Goal: Task Accomplishment & Management: Manage account settings

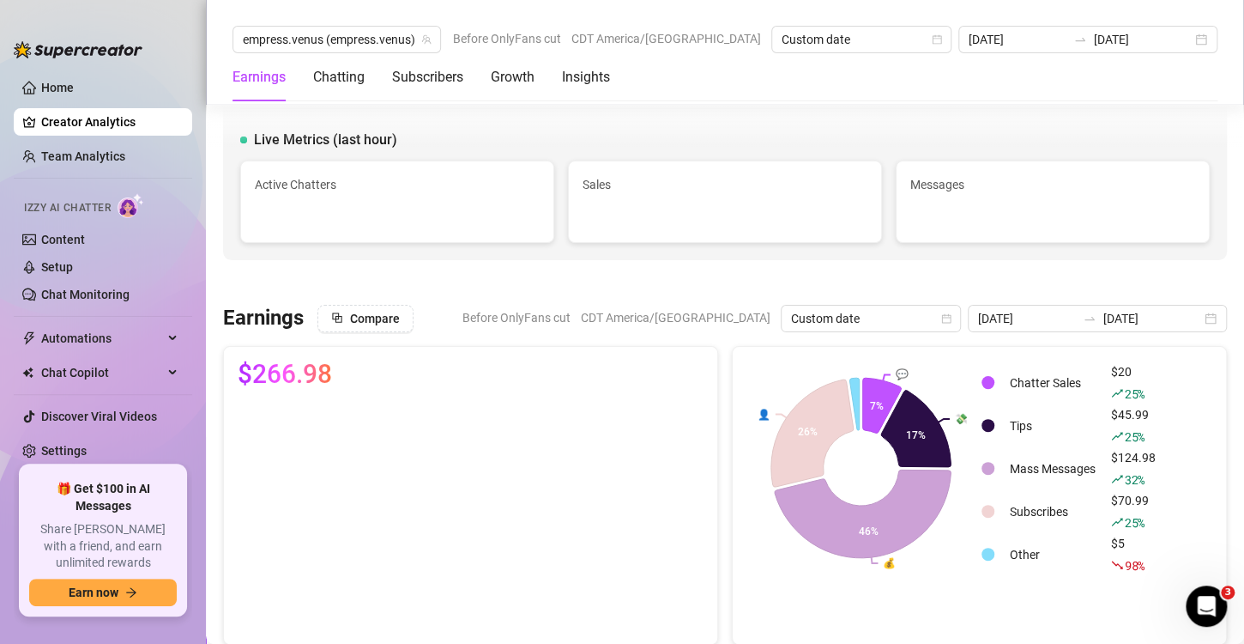
scroll to position [1586, 0]
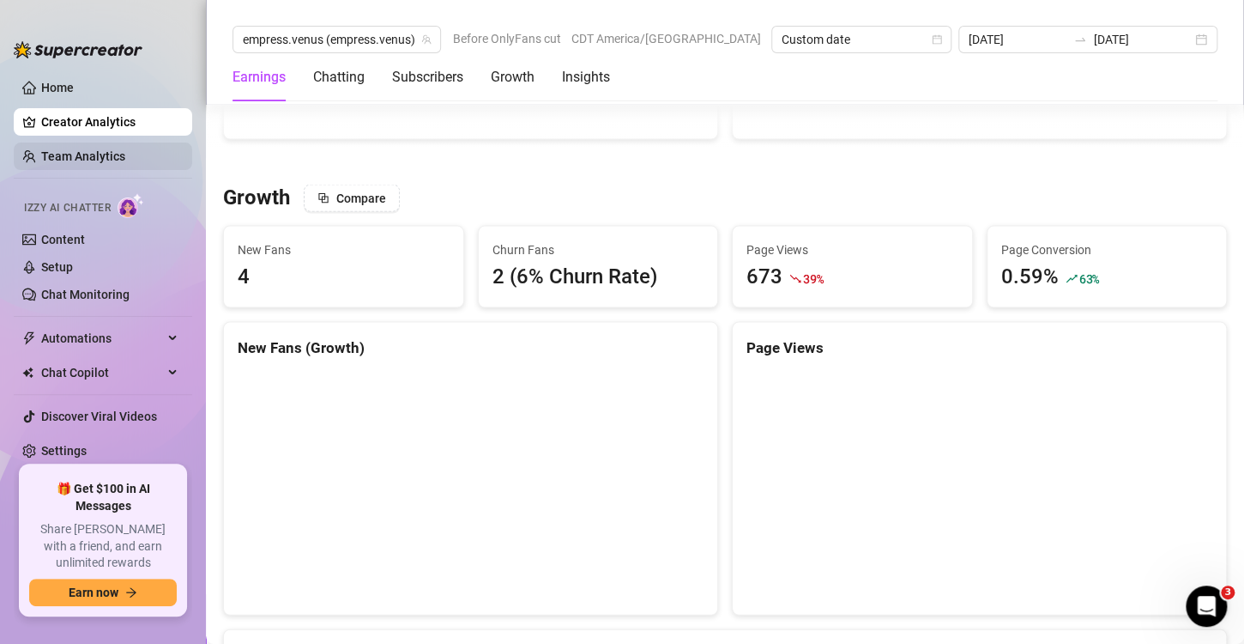
click at [99, 149] on link "Team Analytics" at bounding box center [83, 156] width 84 height 14
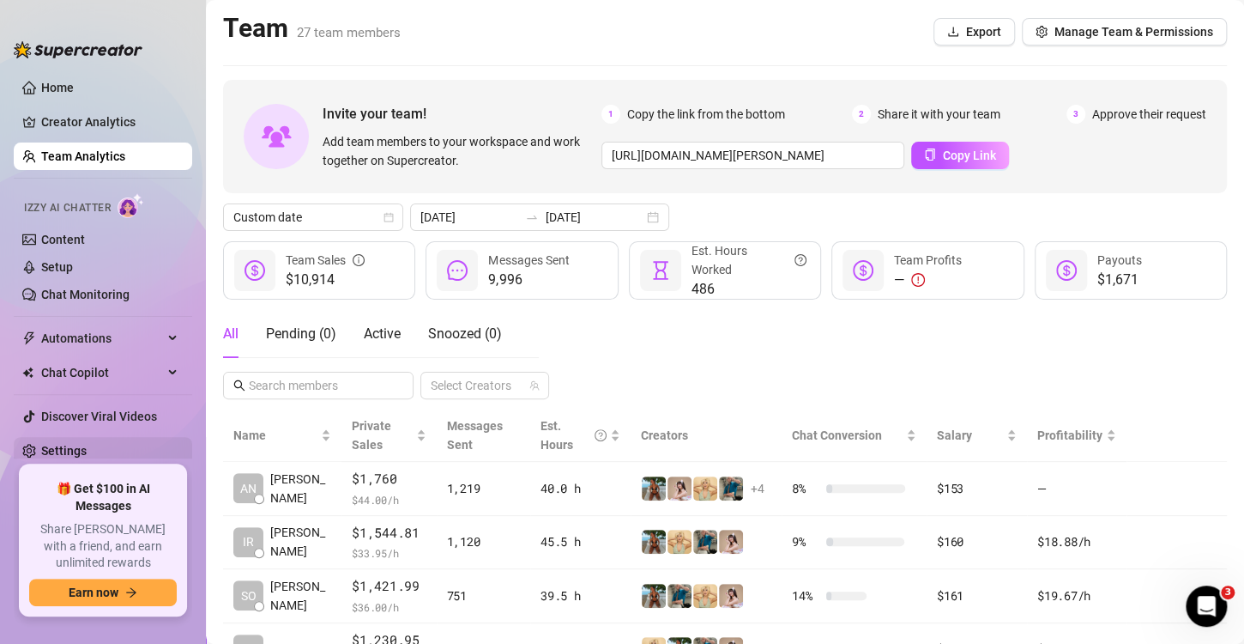
click at [81, 450] on link "Settings" at bounding box center [63, 451] width 45 height 14
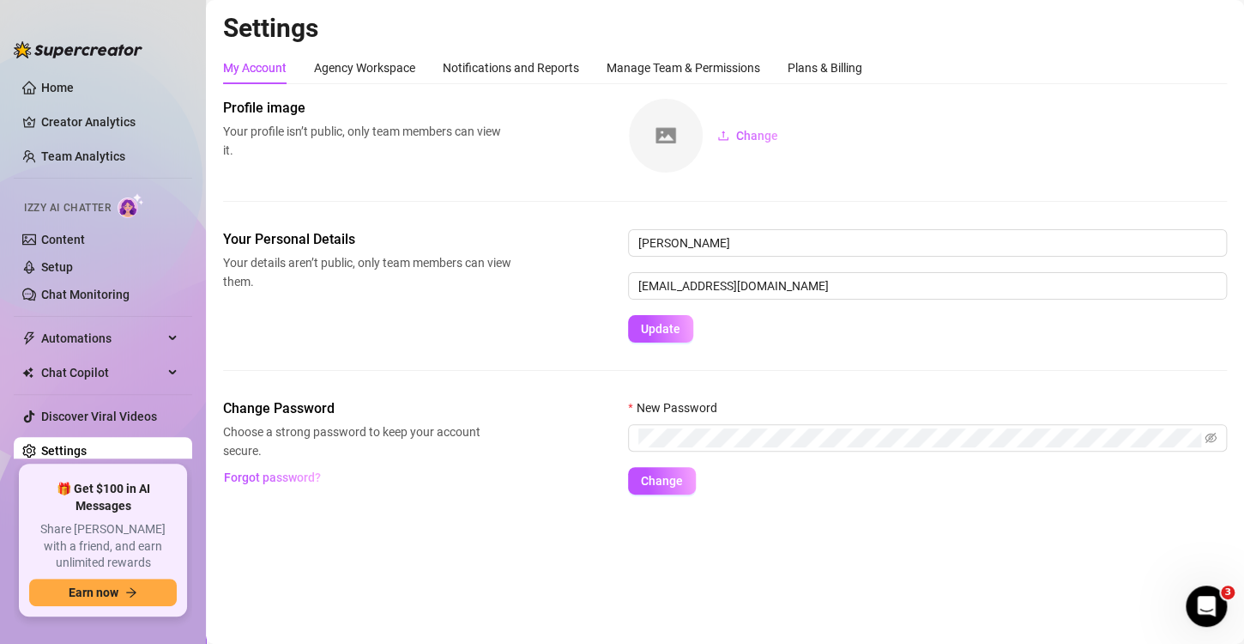
drag, startPoint x: 493, startPoint y: 367, endPoint x: 505, endPoint y: 371, distance: 12.5
click at [493, 367] on div "Your Personal Details Your details aren’t public, only team members can view th…" at bounding box center [725, 313] width 1004 height 169
click at [394, 55] on div "Agency Workspace" at bounding box center [364, 67] width 101 height 33
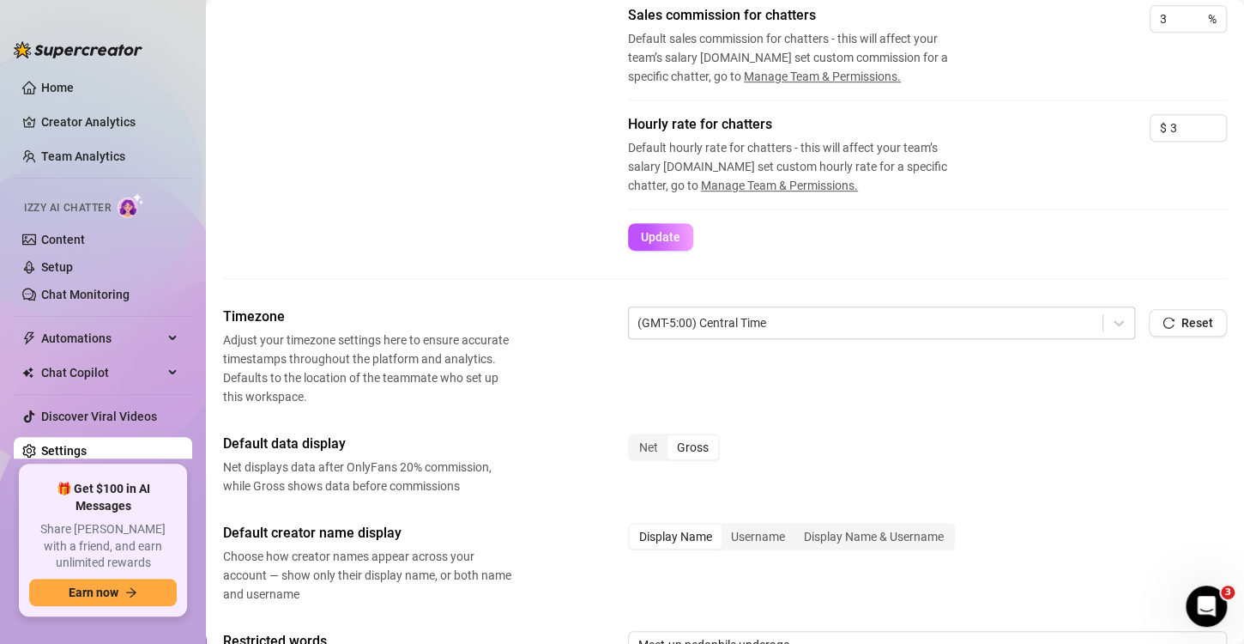
scroll to position [429, 0]
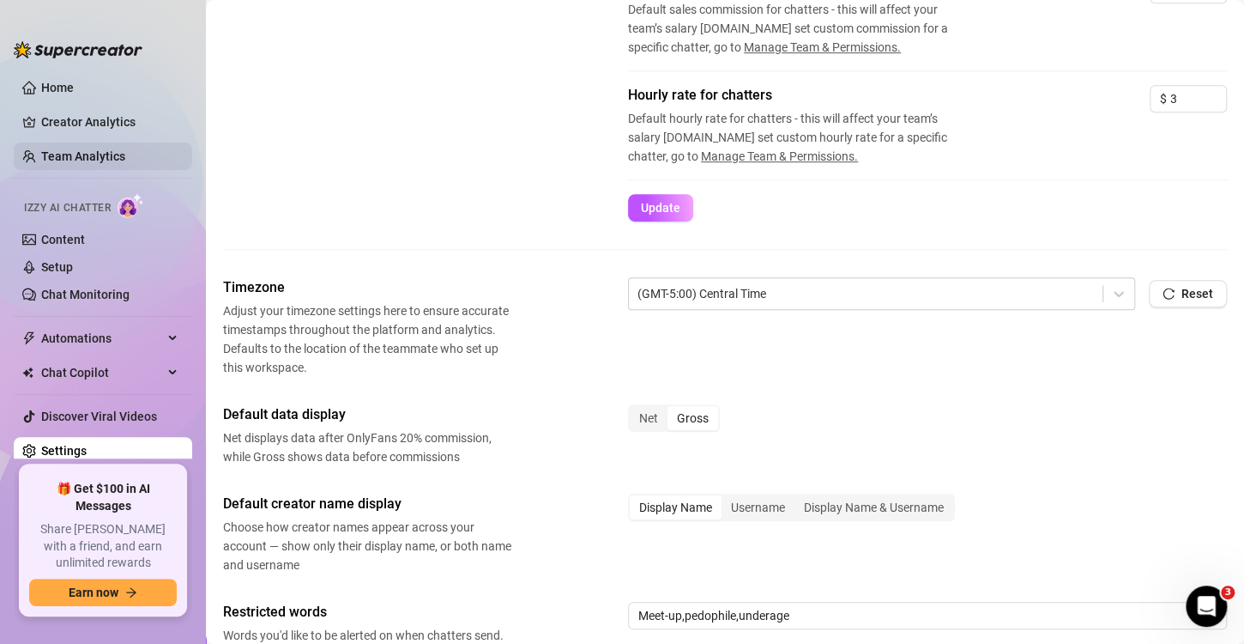
click at [104, 149] on link "Team Analytics" at bounding box center [83, 156] width 84 height 14
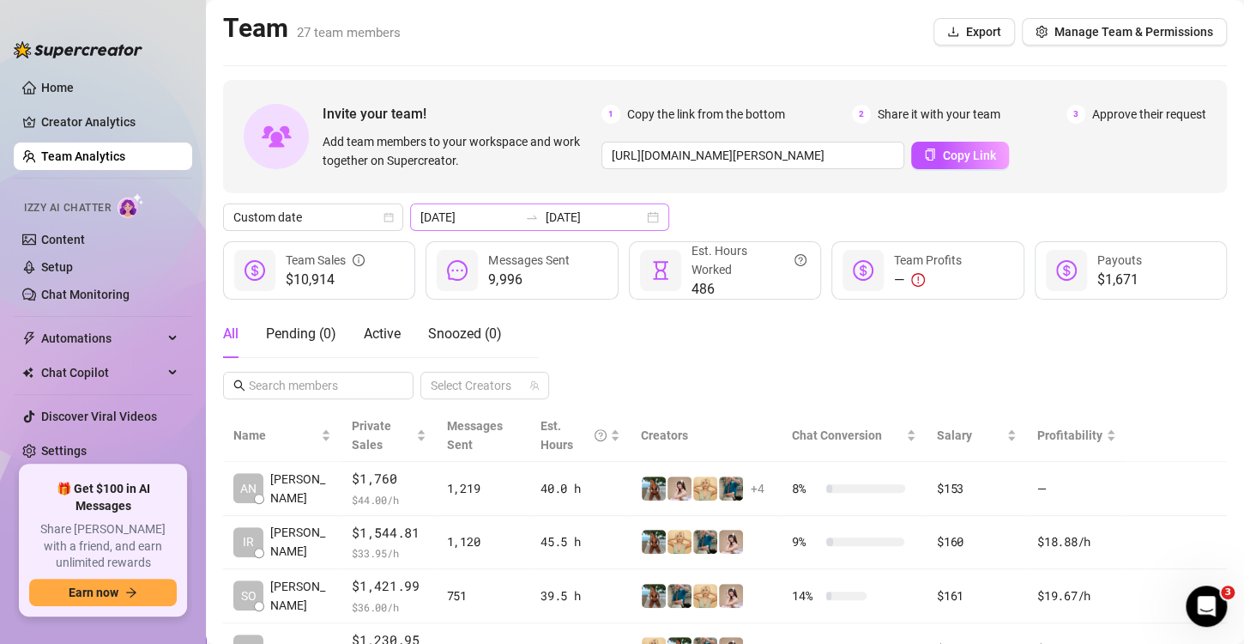
click at [638, 216] on div "[DATE] [DATE]" at bounding box center [539, 216] width 259 height 27
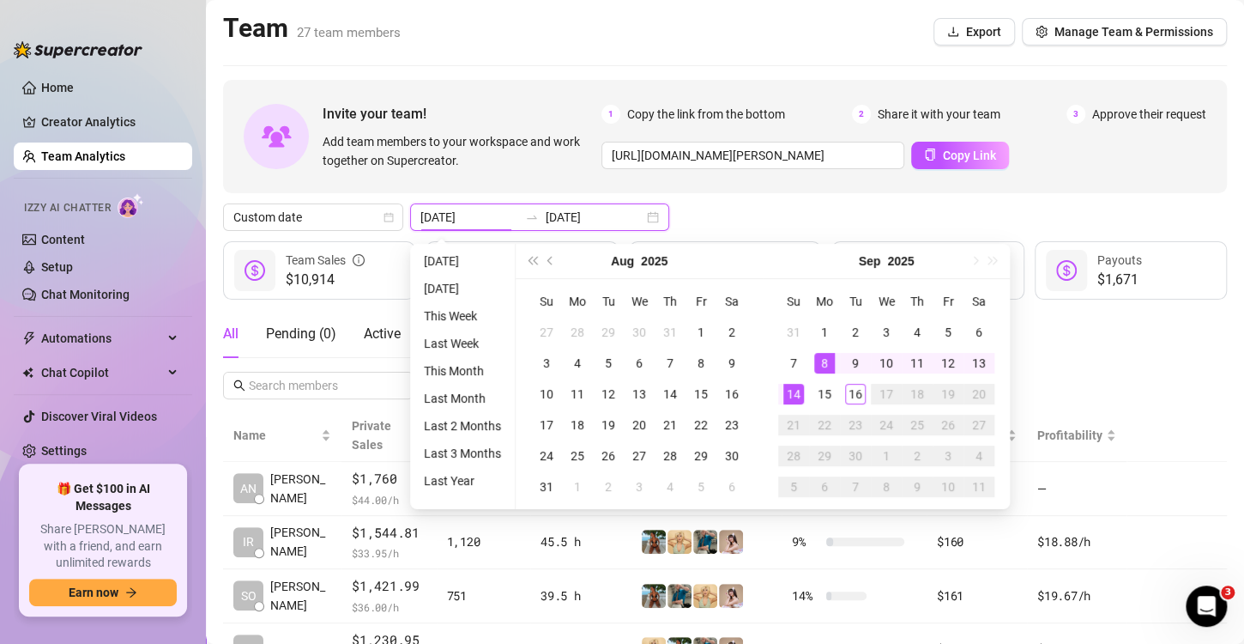
type input "[DATE]"
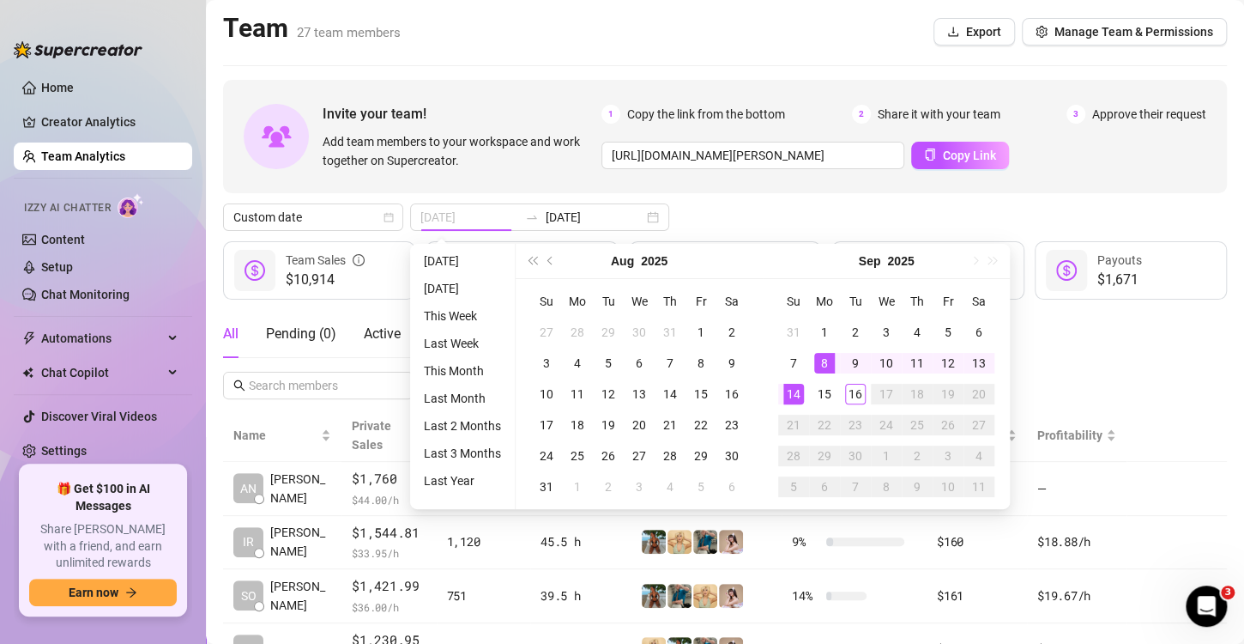
drag, startPoint x: 824, startPoint y: 358, endPoint x: 808, endPoint y: 366, distance: 17.7
click at [824, 358] on div "8" at bounding box center [824, 363] width 21 height 21
type input "[DATE]"
drag, startPoint x: 799, startPoint y: 390, endPoint x: 886, endPoint y: 343, distance: 99.0
click at [799, 390] on div "14" at bounding box center [793, 394] width 21 height 21
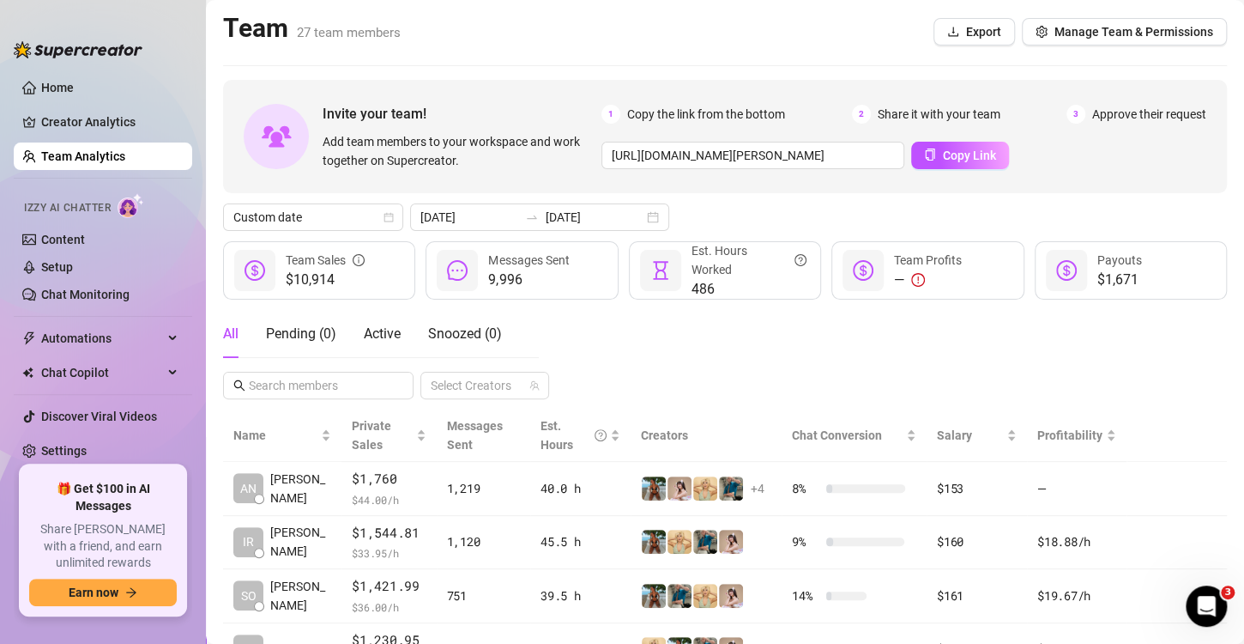
click at [1079, 178] on div "Invite your team! Add team members to your workspace and work together on Super…" at bounding box center [725, 136] width 1004 height 113
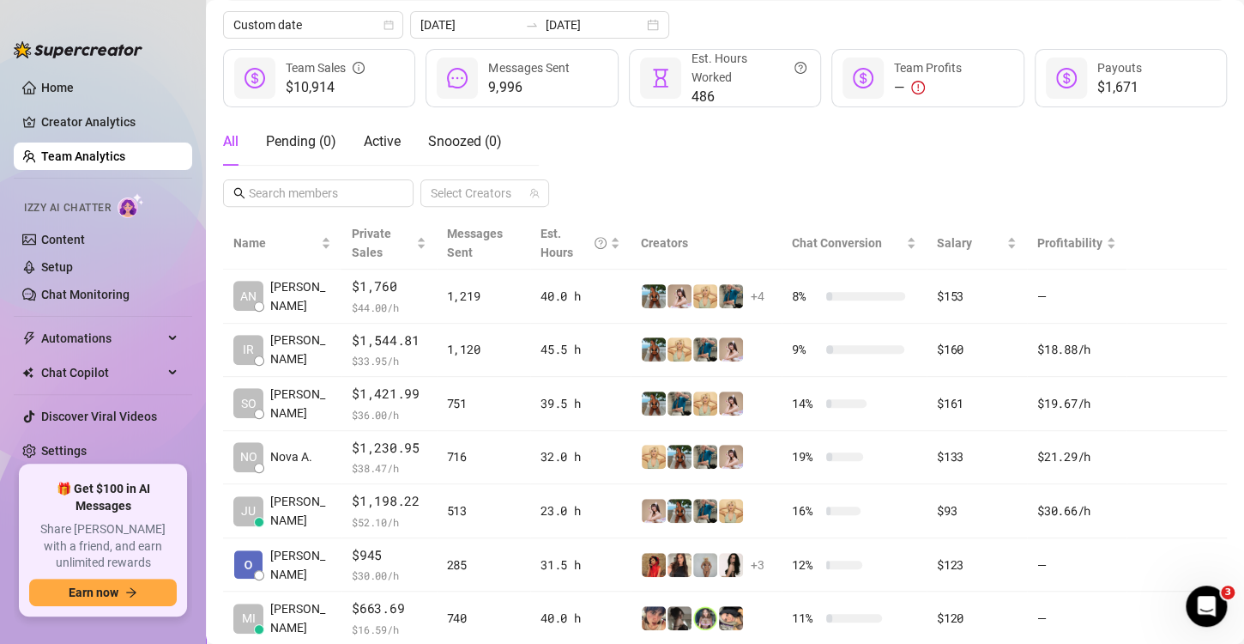
scroll to position [196, 0]
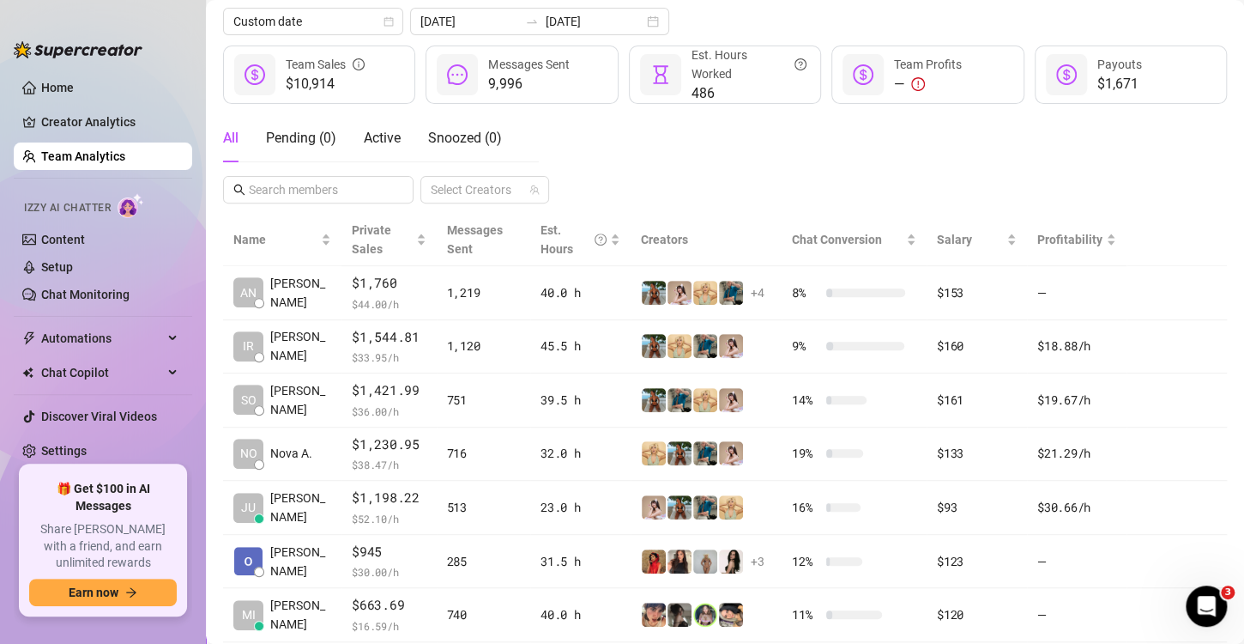
click at [626, 143] on div "All Pending ( 0 ) Active Snoozed ( 0 ) Select Creators" at bounding box center [725, 158] width 1004 height 89
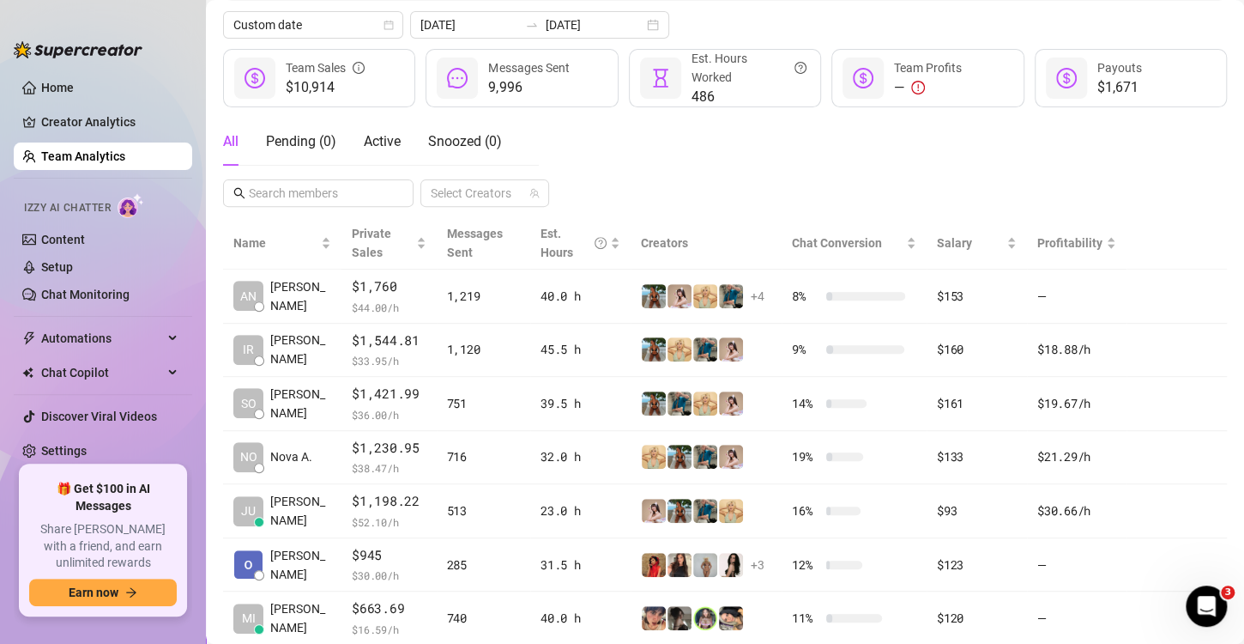
scroll to position [193, 0]
click at [857, 161] on div "All Pending ( 0 ) Active Snoozed ( 0 ) Select Creators" at bounding box center [725, 161] width 1004 height 89
click at [87, 444] on link "Settings" at bounding box center [63, 451] width 45 height 14
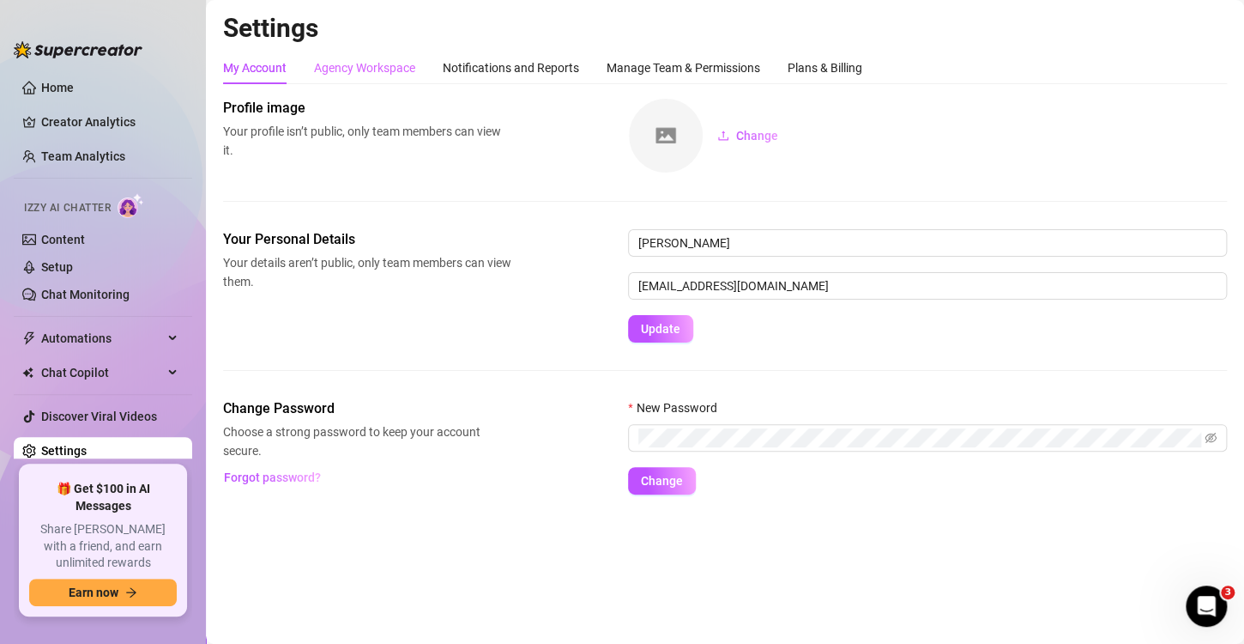
click at [379, 77] on div "Agency Workspace" at bounding box center [364, 67] width 101 height 33
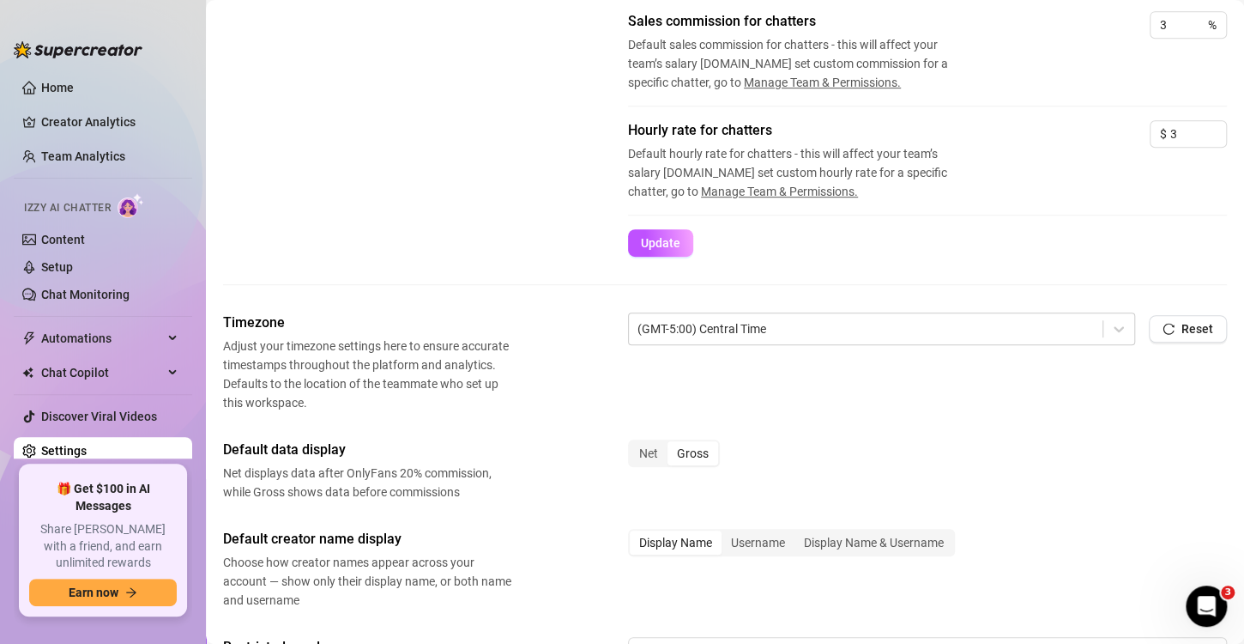
scroll to position [429, 0]
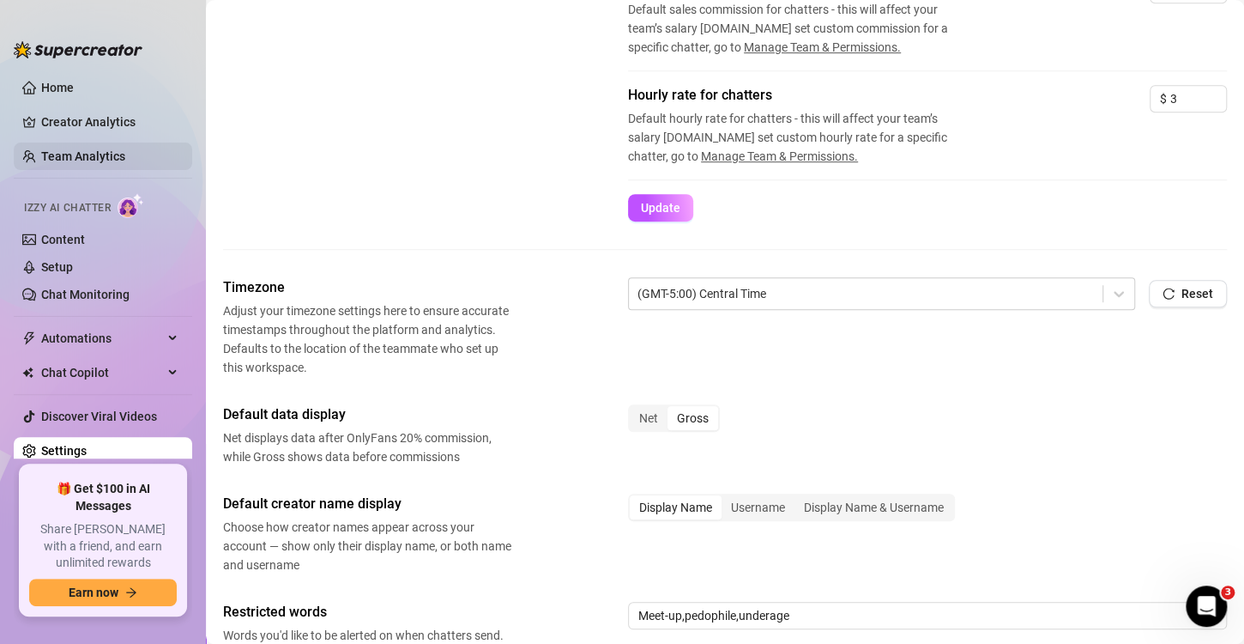
click at [95, 161] on link "Team Analytics" at bounding box center [83, 156] width 84 height 14
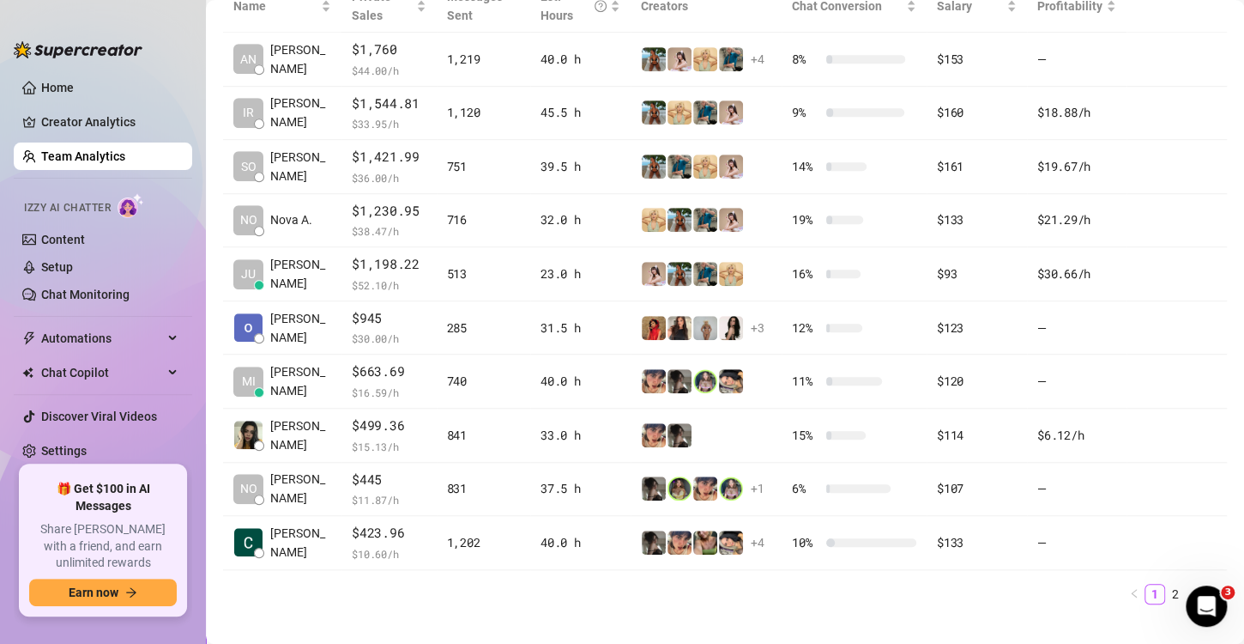
scroll to position [451, 0]
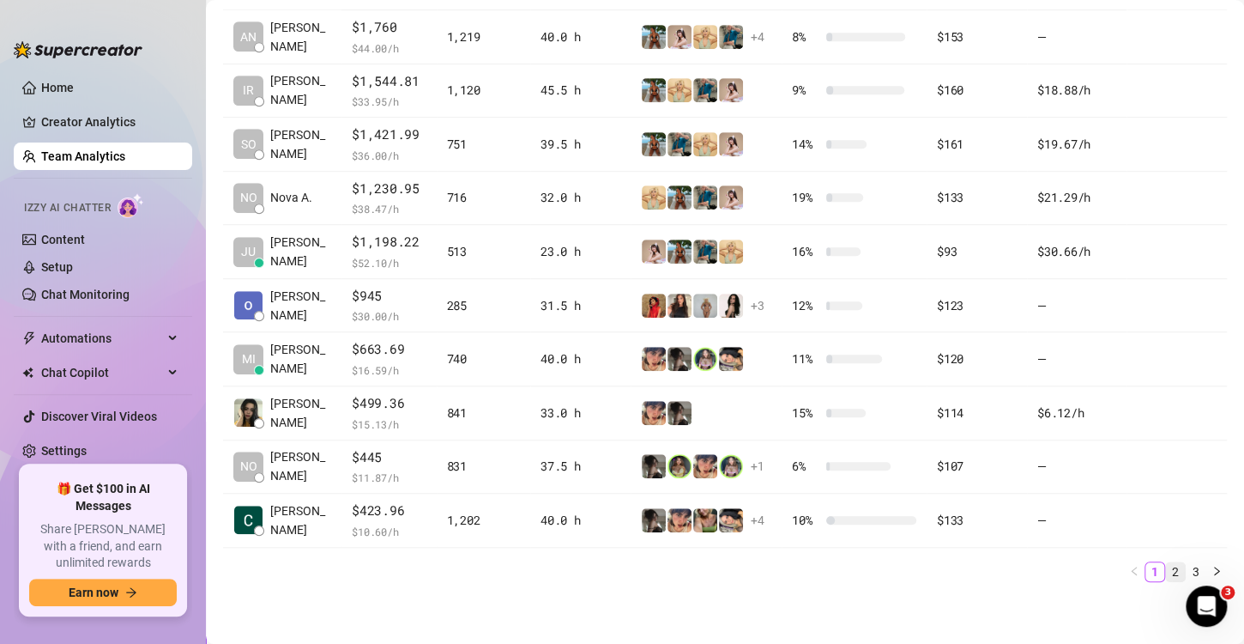
click at [1169, 570] on link "2" at bounding box center [1175, 571] width 19 height 19
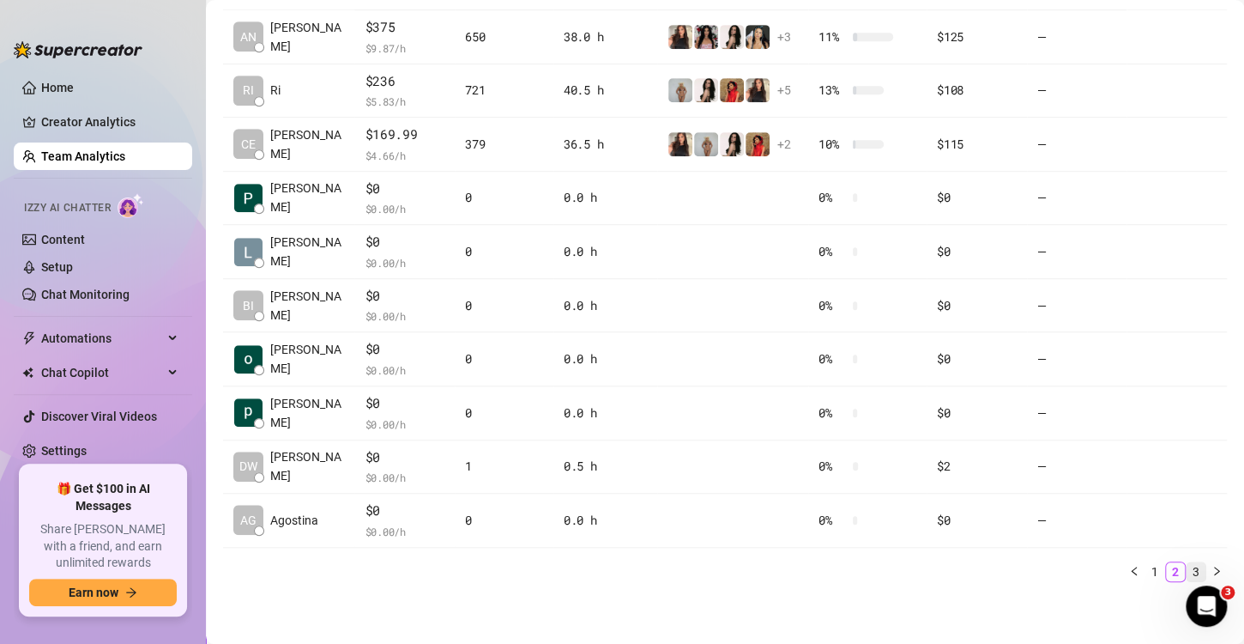
click at [1187, 567] on link "3" at bounding box center [1196, 571] width 19 height 19
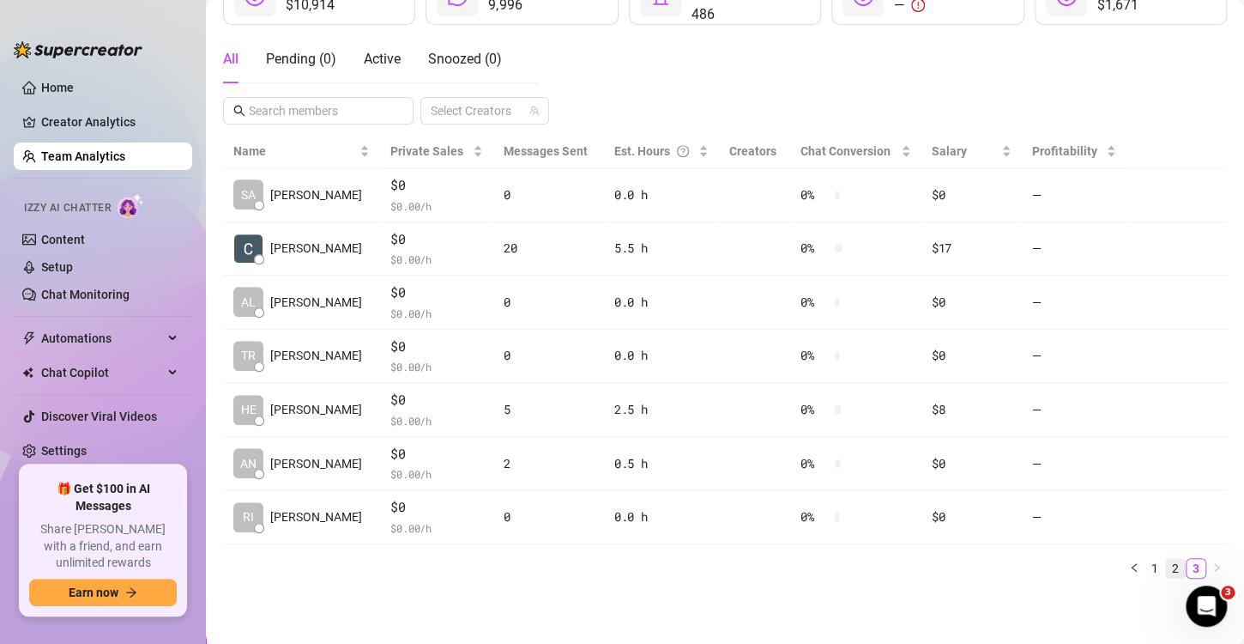
scroll to position [272, 0]
click at [1166, 566] on link "2" at bounding box center [1175, 570] width 19 height 19
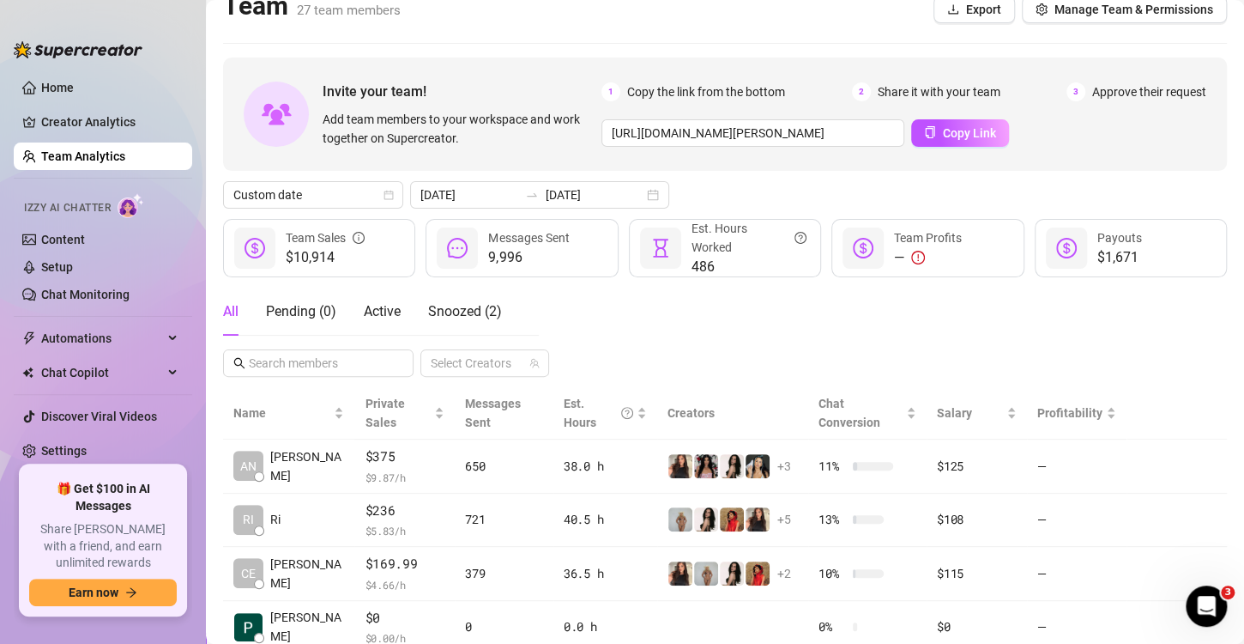
scroll to position [0, 0]
